Goal: Find specific page/section

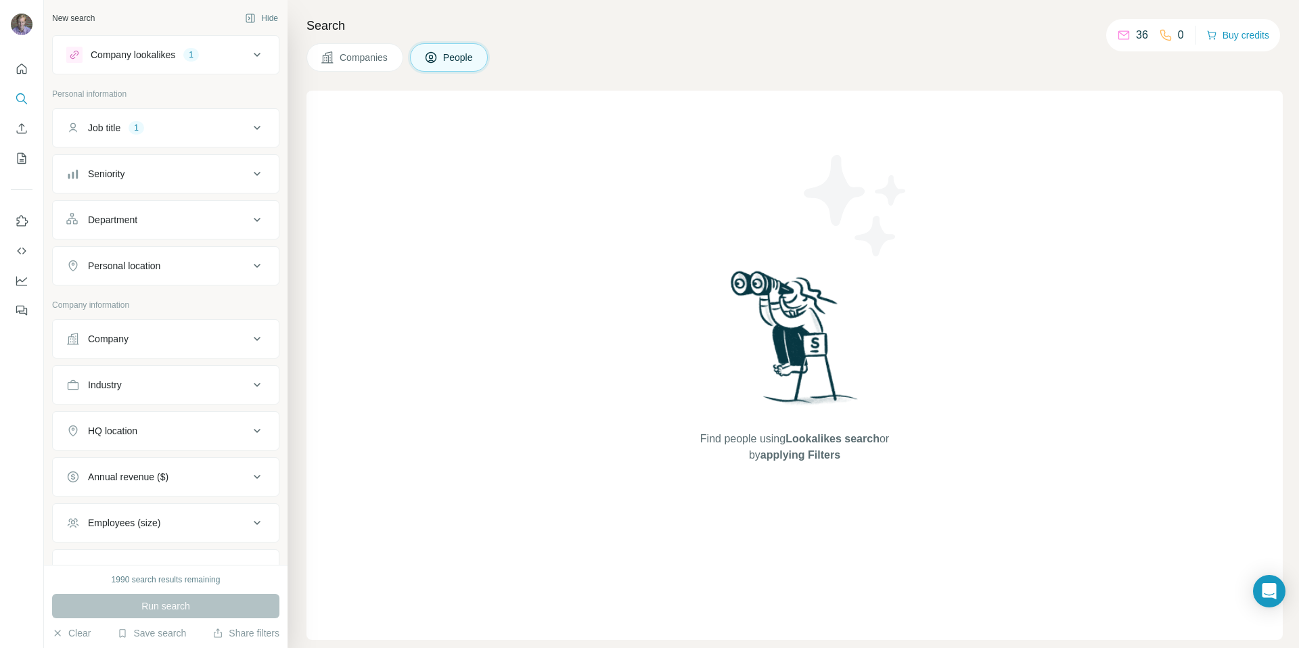
click at [249, 121] on icon at bounding box center [257, 128] width 16 height 16
click at [250, 52] on icon at bounding box center [257, 55] width 16 height 16
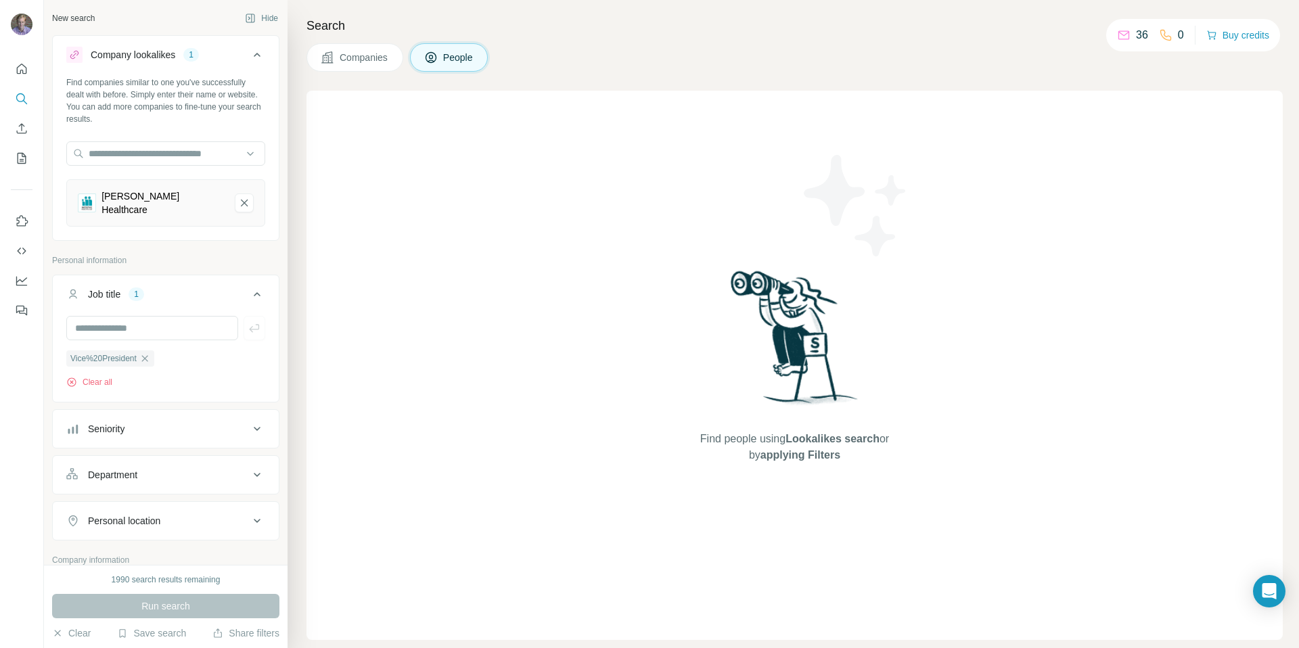
click at [363, 205] on div "Find people using Lookalikes search or by applying Filters" at bounding box center [794, 365] width 976 height 549
click at [367, 57] on span "Companies" at bounding box center [364, 58] width 49 height 14
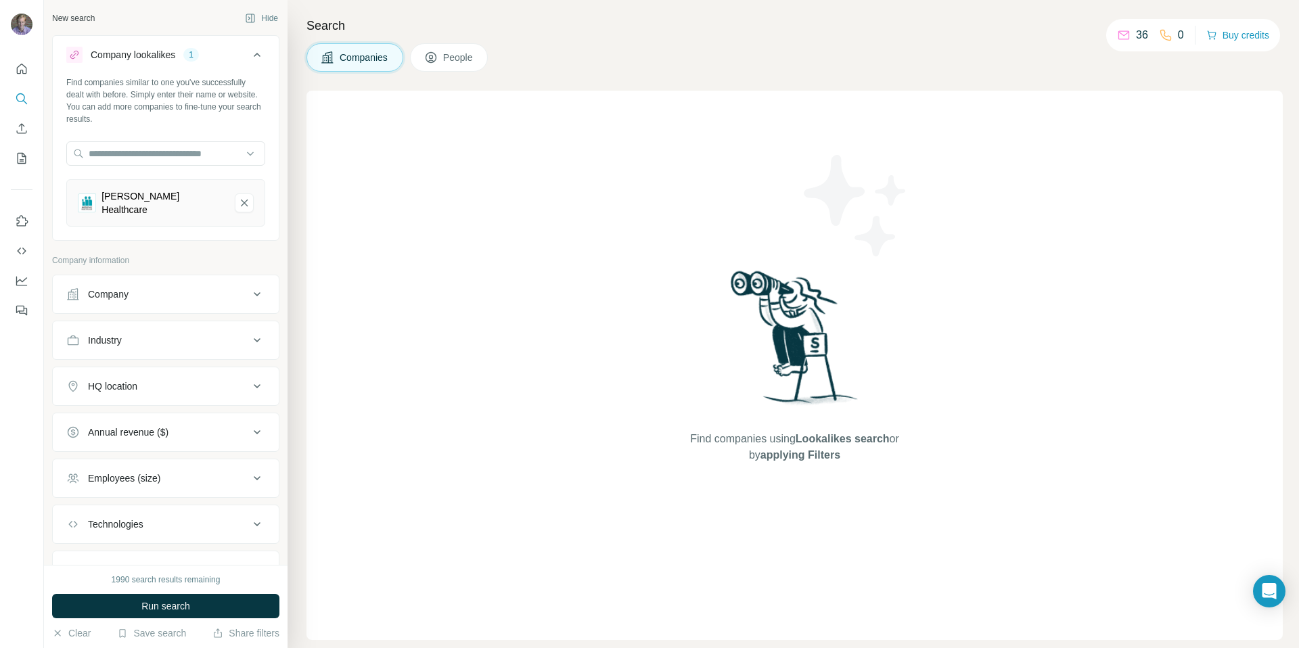
click at [462, 72] on div "Search Companies People Find companies using Lookalikes search or by applying F…" at bounding box center [792, 324] width 1011 height 648
click at [458, 60] on span "People" at bounding box center [458, 58] width 31 height 14
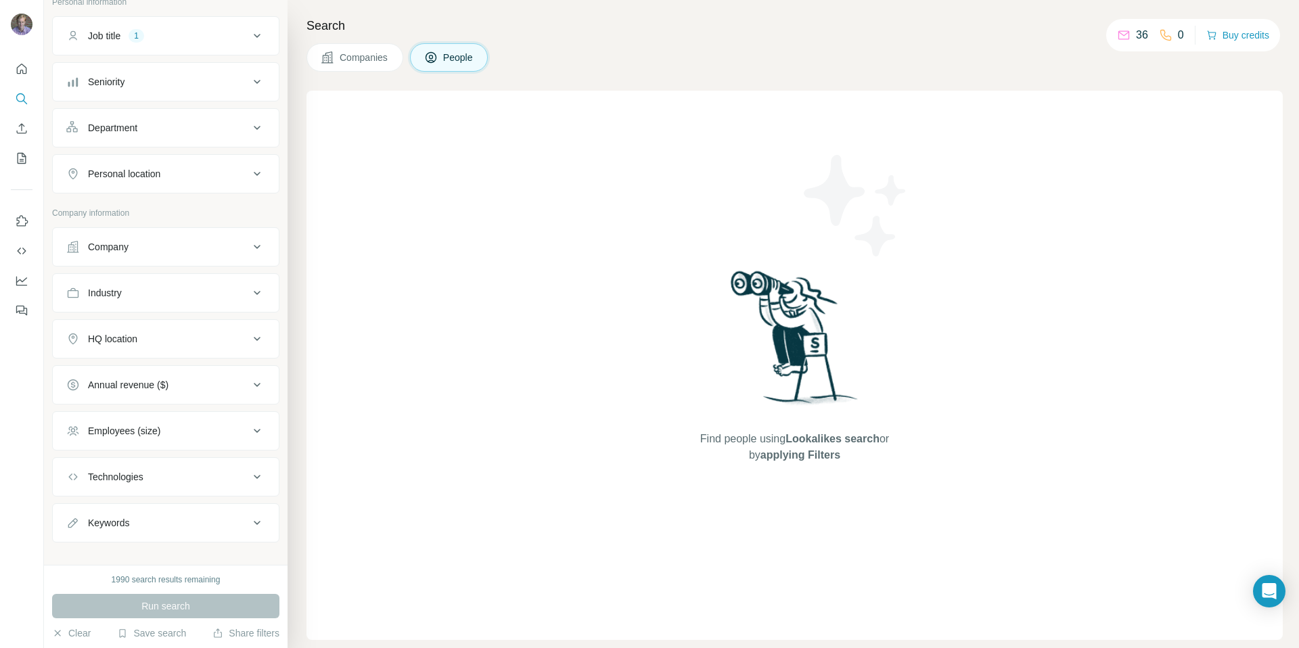
scroll to position [266, 0]
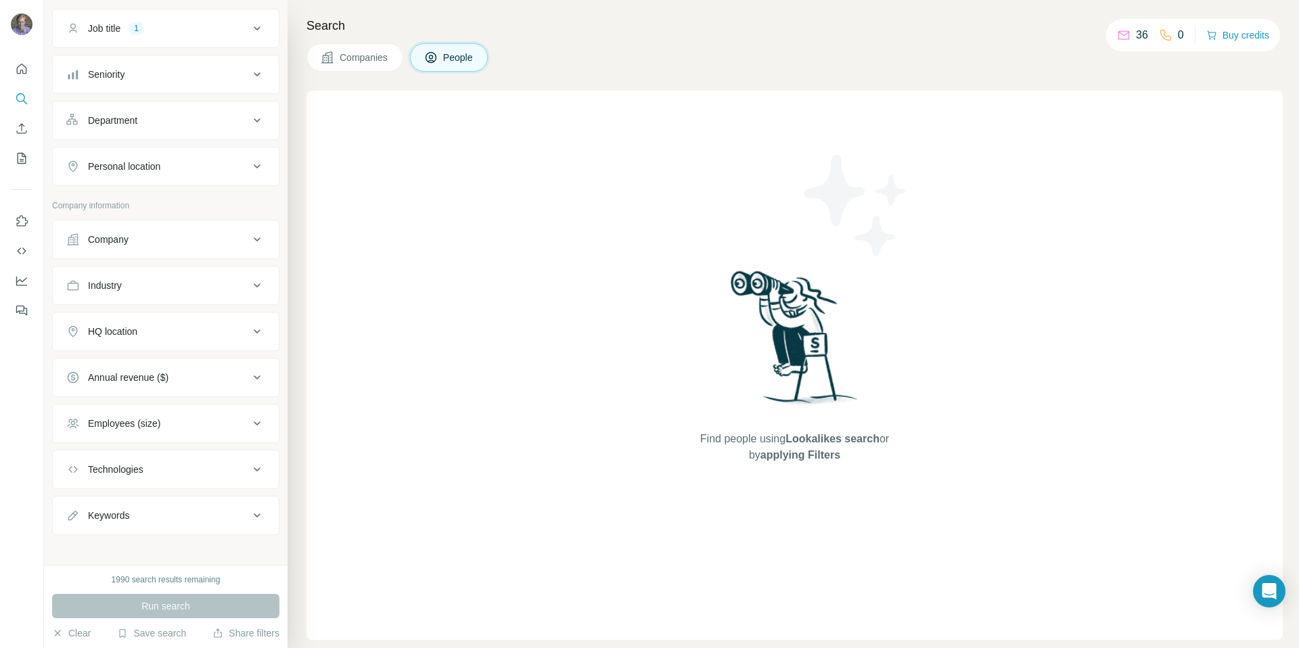
click at [249, 323] on icon at bounding box center [257, 331] width 16 height 16
click at [179, 357] on input "text" at bounding box center [165, 365] width 199 height 24
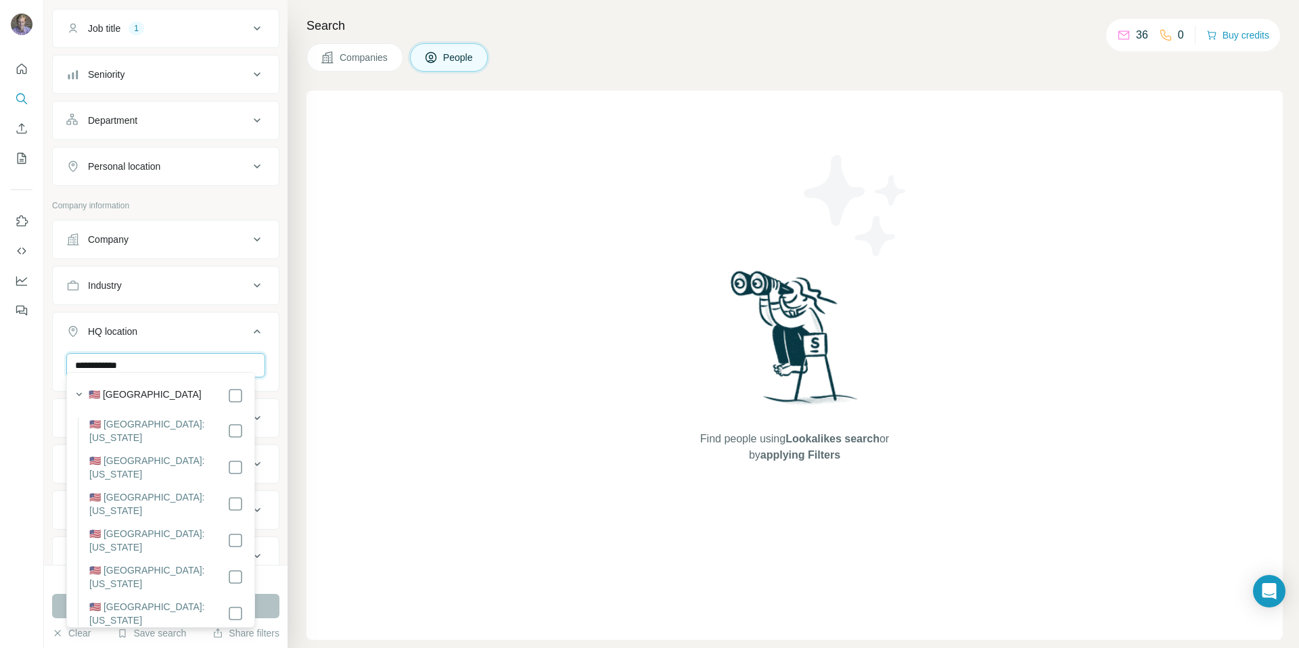
type input "**********"
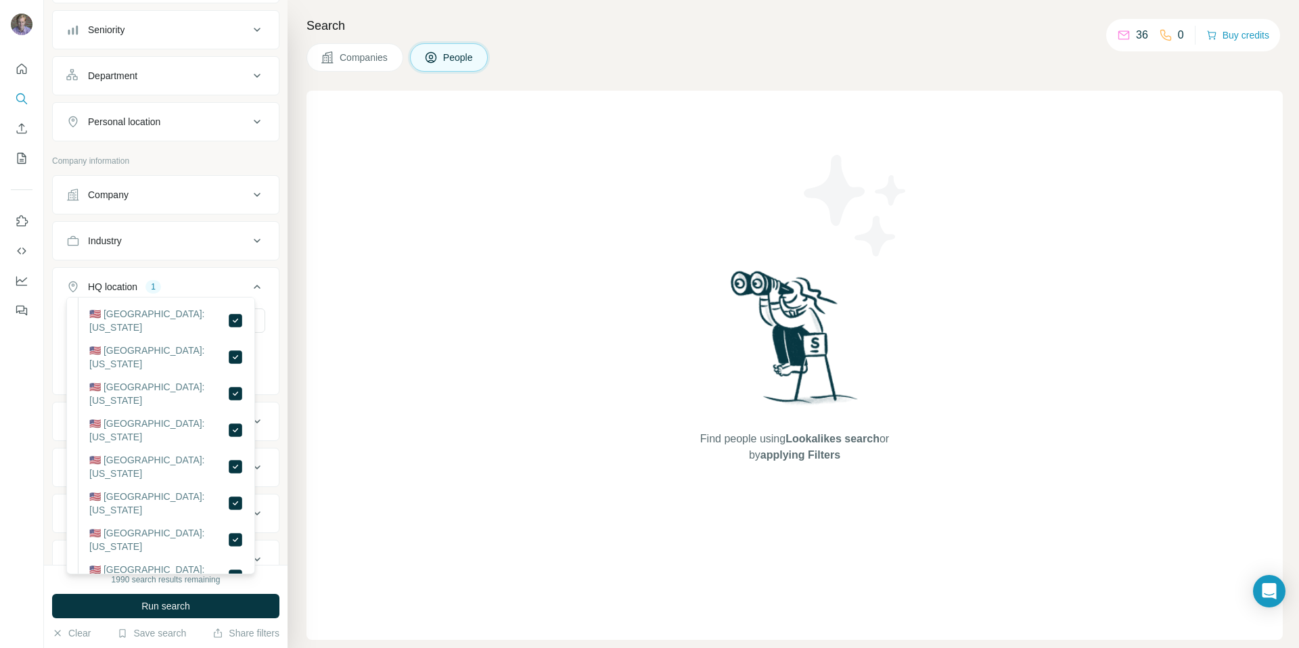
scroll to position [355, 0]
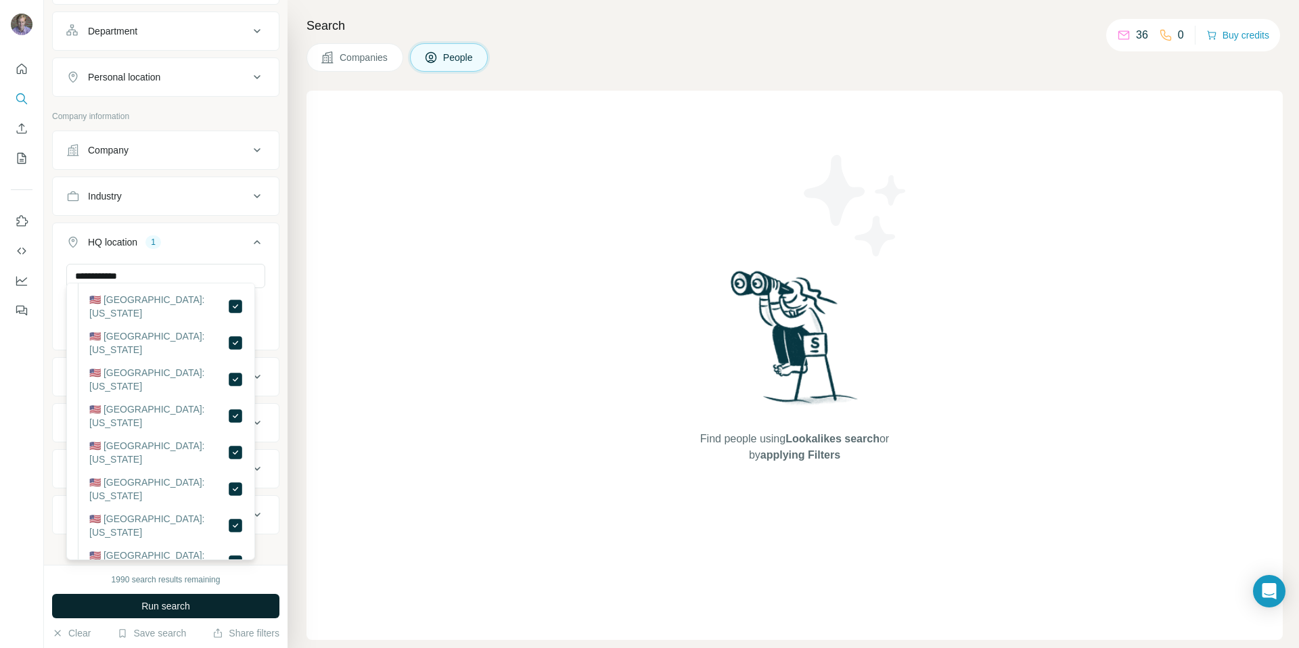
click at [181, 607] on span "Run search" at bounding box center [165, 606] width 49 height 14
